Goal: Information Seeking & Learning: Learn about a topic

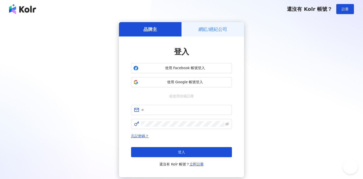
click at [215, 84] on span "使用 Google 帳號登入" at bounding box center [184, 82] width 89 height 5
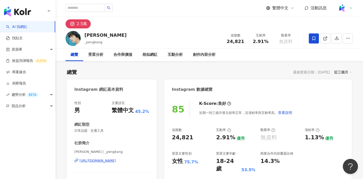
scroll to position [31, 0]
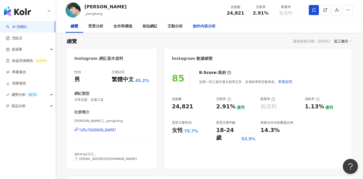
click at [209, 26] on div "創作內容分析" at bounding box center [204, 26] width 23 height 6
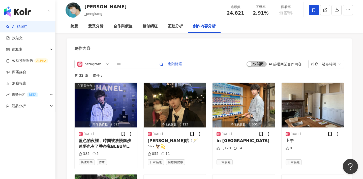
scroll to position [1476, 0]
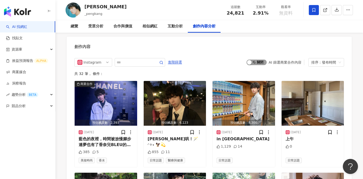
click at [259, 60] on span "啟動 關閉" at bounding box center [257, 63] width 20 height 6
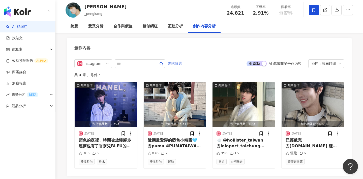
click at [170, 60] on span "進階篩選" at bounding box center [175, 64] width 14 height 8
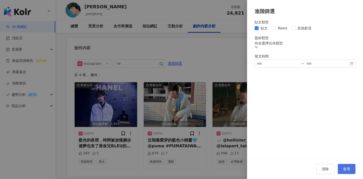
click at [345, 165] on button "套用" at bounding box center [347, 169] width 18 height 10
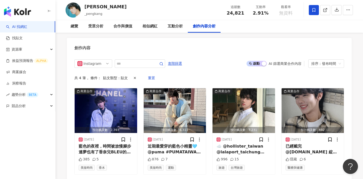
scroll to position [1496, 0]
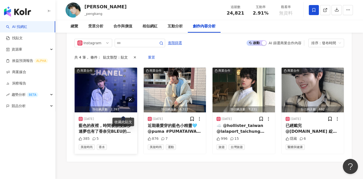
click at [108, 82] on img "button" at bounding box center [106, 90] width 63 height 45
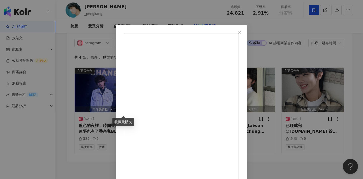
click at [331, 71] on div "查看原始貼文" at bounding box center [181, 89] width 363 height 179
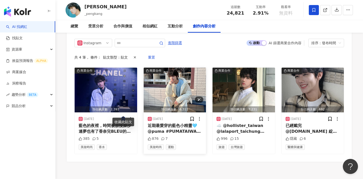
click at [173, 89] on img "button" at bounding box center [175, 90] width 63 height 45
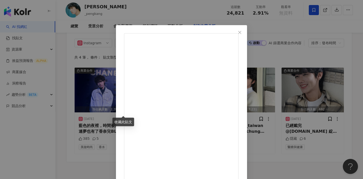
click at [321, 87] on div "[PERSON_NAME] [DATE] 近期最愛穿的藍色小精靈🩵 @puma #PUMATAIWAN #SPEEDCAT #賽車鞋 876 7 查看原始貼文" at bounding box center [181, 89] width 363 height 179
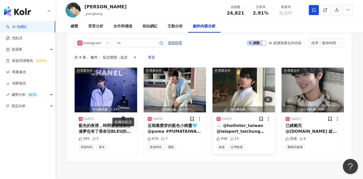
click at [242, 89] on img "button" at bounding box center [243, 90] width 63 height 45
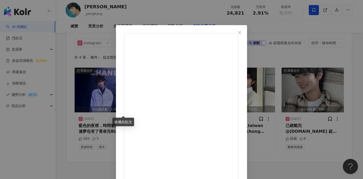
click at [332, 93] on div "[PERSON_NAME] [DATE] ☁️ @hollister_taiwan @lalaport_taichung #hollistertaiwan #…" at bounding box center [181, 89] width 363 height 179
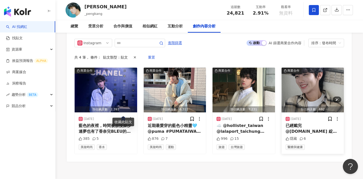
click at [324, 84] on img "button" at bounding box center [313, 90] width 63 height 45
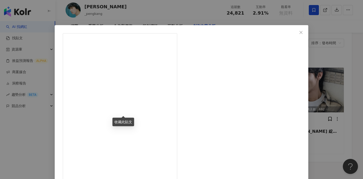
scroll to position [41, 0]
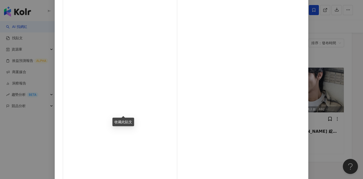
click at [308, 97] on div "[PERSON_NAME] [DATE] 已經戴完 @[DOMAIN_NAME] 綻雅隱形牙套一陣子了✨ 真心覺得透明牙套是一個非常適合平時喜歡露齒笑的人，完…" at bounding box center [181, 89] width 363 height 179
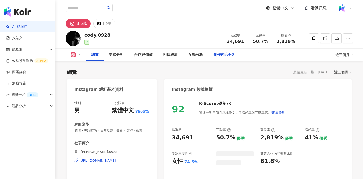
click at [221, 54] on div "創作內容分析" at bounding box center [224, 55] width 23 height 6
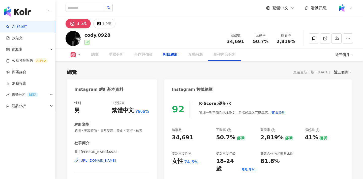
scroll to position [1603, 0]
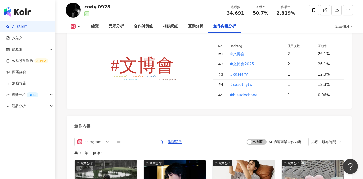
scroll to position [1572, 0]
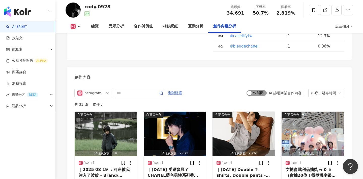
click at [263, 90] on span "啟動 關閉" at bounding box center [257, 93] width 20 height 6
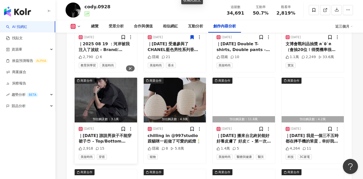
scroll to position [1699, 0]
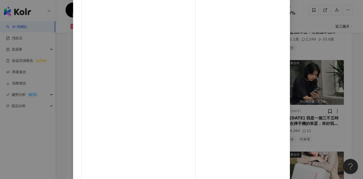
scroll to position [1717, 0]
